Goal: Book appointment/travel/reservation

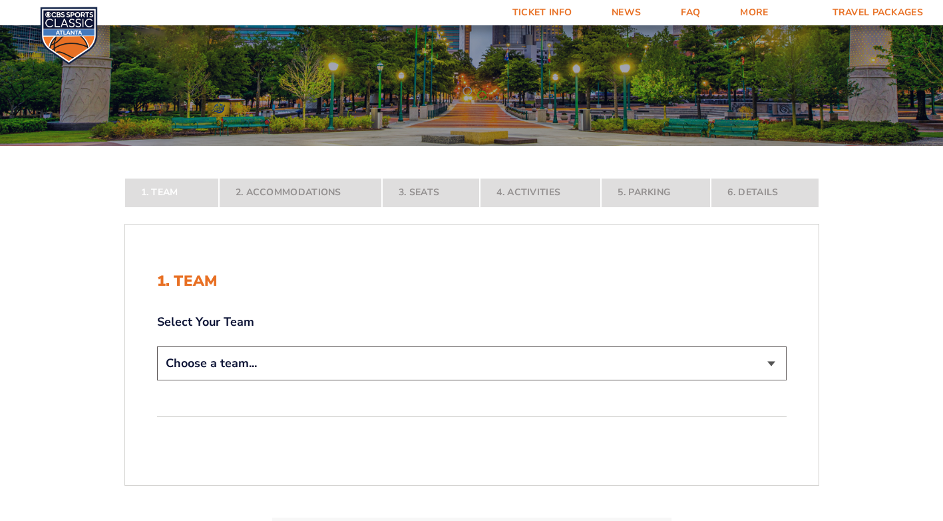
scroll to position [200, 0]
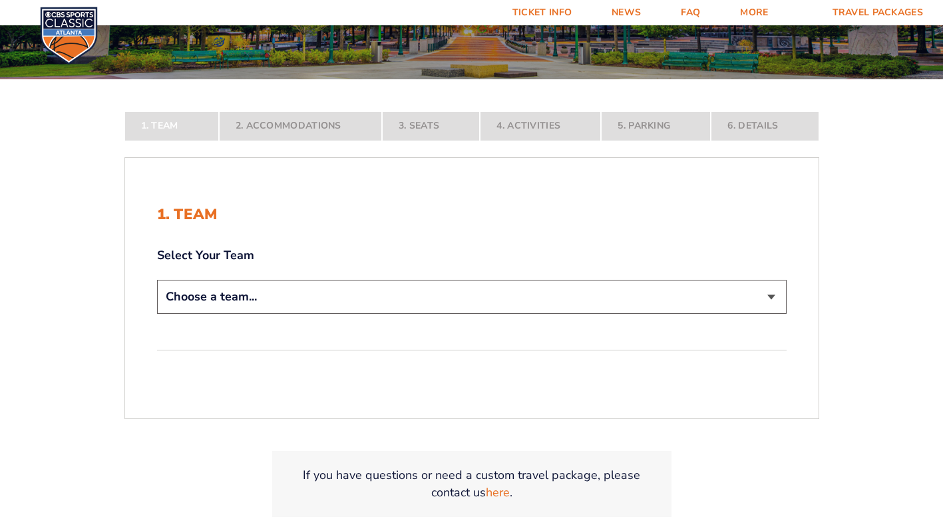
click at [769, 289] on select "Choose a team... [US_STATE] Wildcats [US_STATE] State Buckeyes [US_STATE] Tar H…" at bounding box center [472, 297] width 630 height 34
select select "12956"
click at [157, 314] on select "Choose a team... [US_STATE] Wildcats [US_STATE] State Buckeyes [US_STATE] Tar H…" at bounding box center [472, 297] width 630 height 34
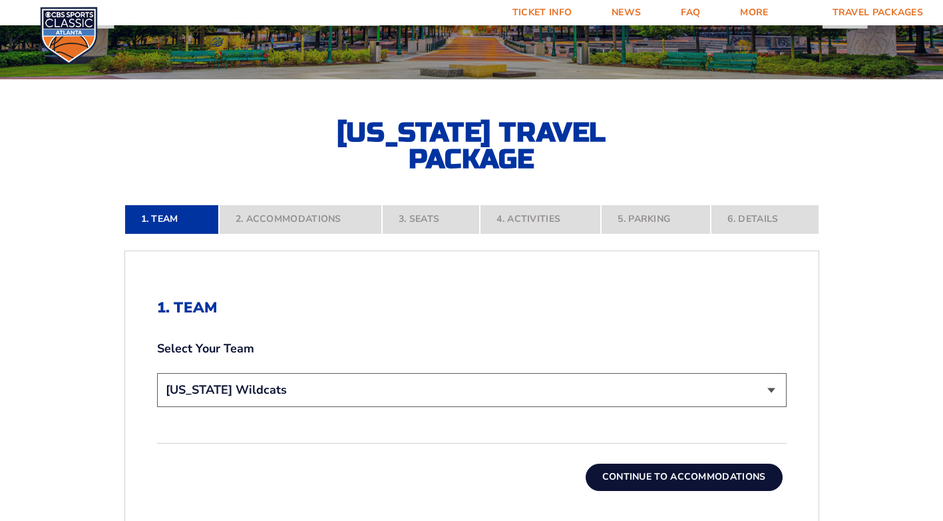
scroll to position [266, 0]
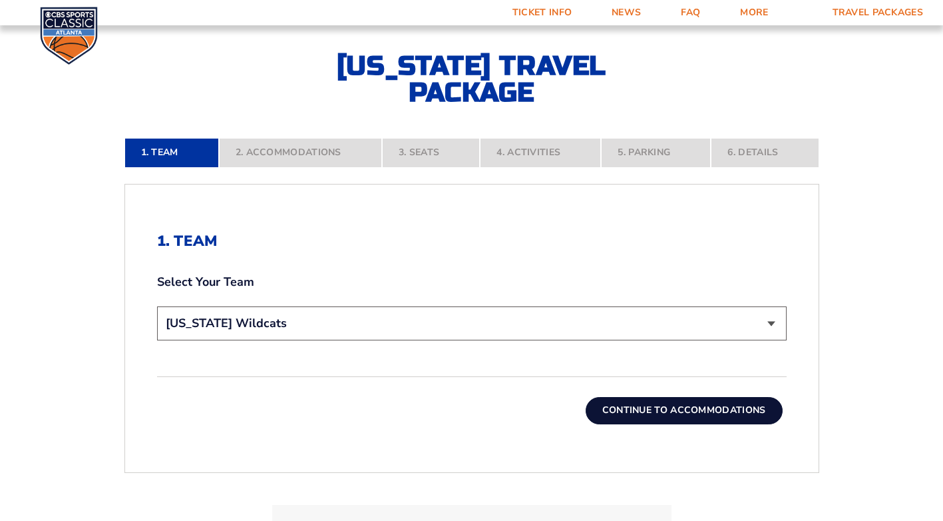
click at [634, 411] on button "Continue To Accommodations" at bounding box center [684, 410] width 197 height 27
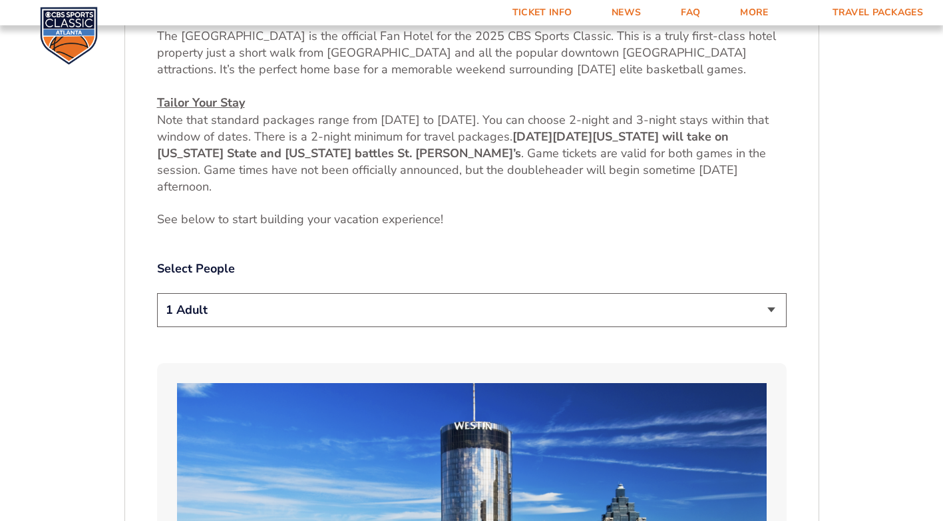
scroll to position [645, 0]
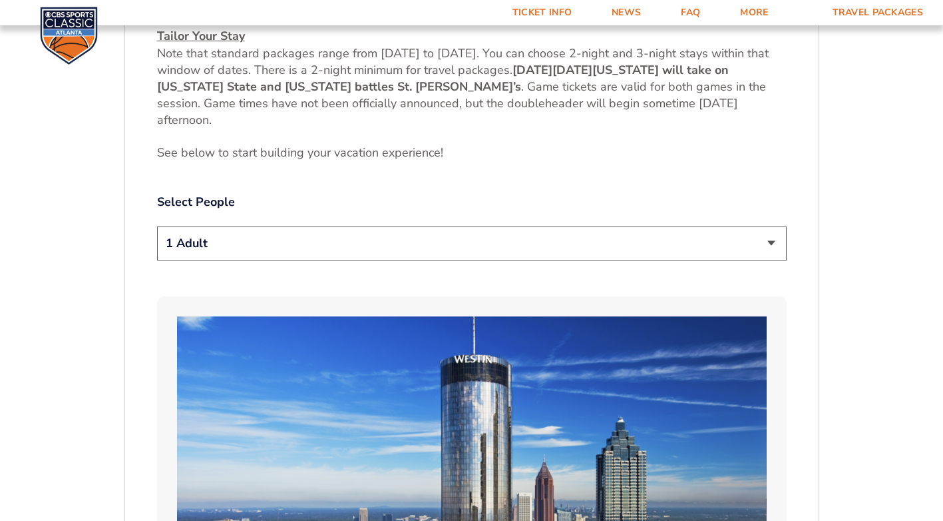
click at [723, 248] on select "1 Adult 2 Adults 3 Adults 4 Adults 2 Adults + 1 Child 2 Adults + 2 Children 2 A…" at bounding box center [472, 243] width 630 height 34
select select "2 Adults"
click at [157, 226] on select "1 Adult 2 Adults 3 Adults 4 Adults 2 Adults + 1 Child 2 Adults + 2 Children 2 A…" at bounding box center [472, 243] width 630 height 34
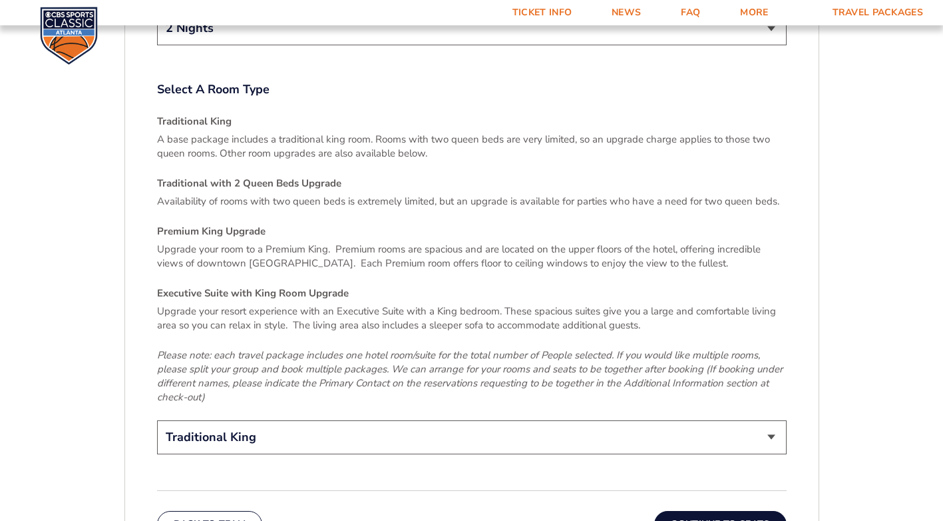
scroll to position [1976, 0]
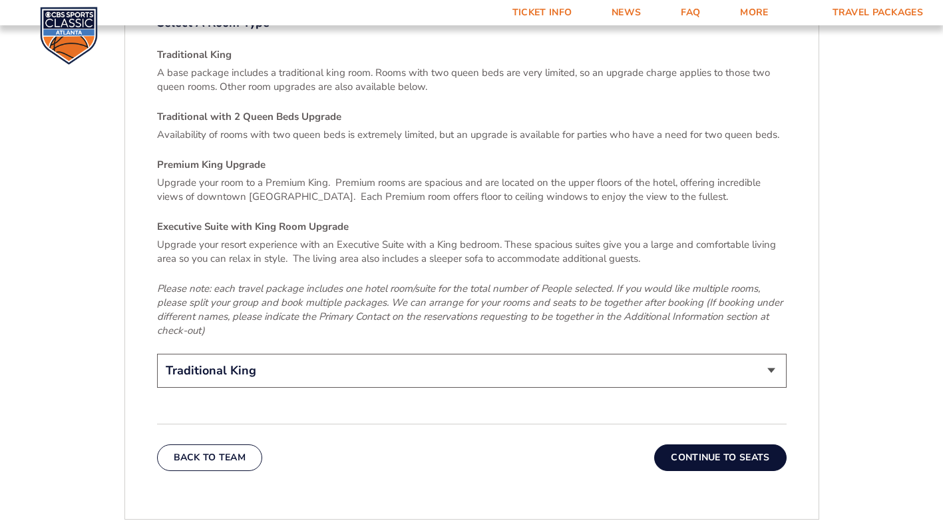
click at [719, 444] on button "Continue To Seats" at bounding box center [720, 457] width 132 height 27
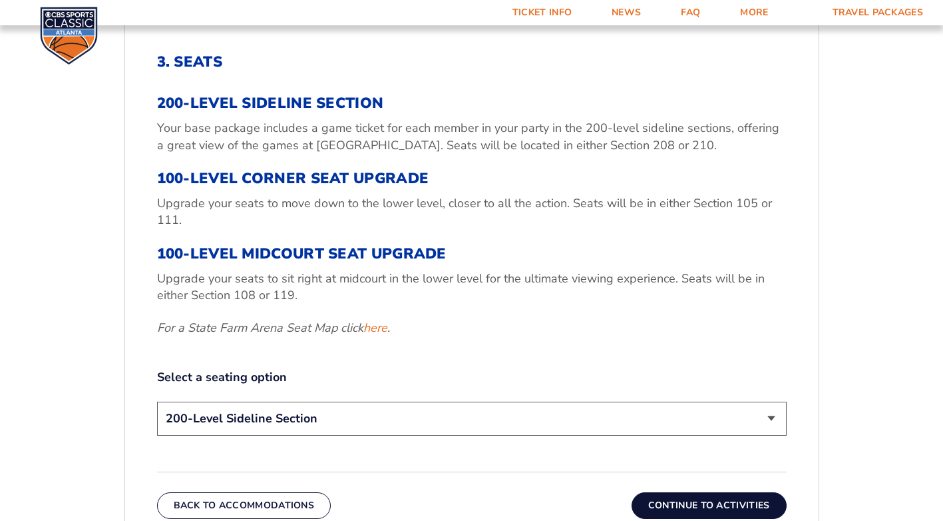
scroll to position [512, 0]
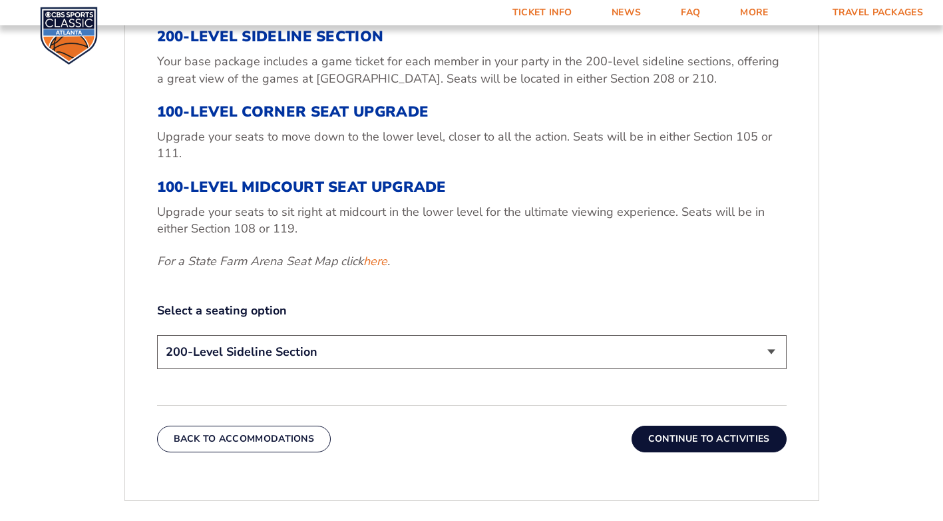
click at [665, 441] on button "Continue To Activities" at bounding box center [709, 438] width 155 height 27
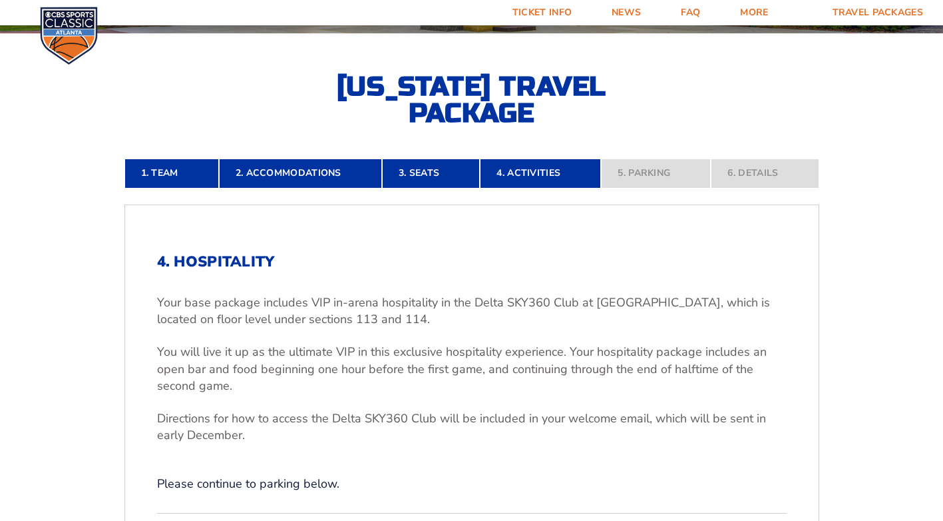
scroll to position [179, 0]
